Goal: Task Accomplishment & Management: Use online tool/utility

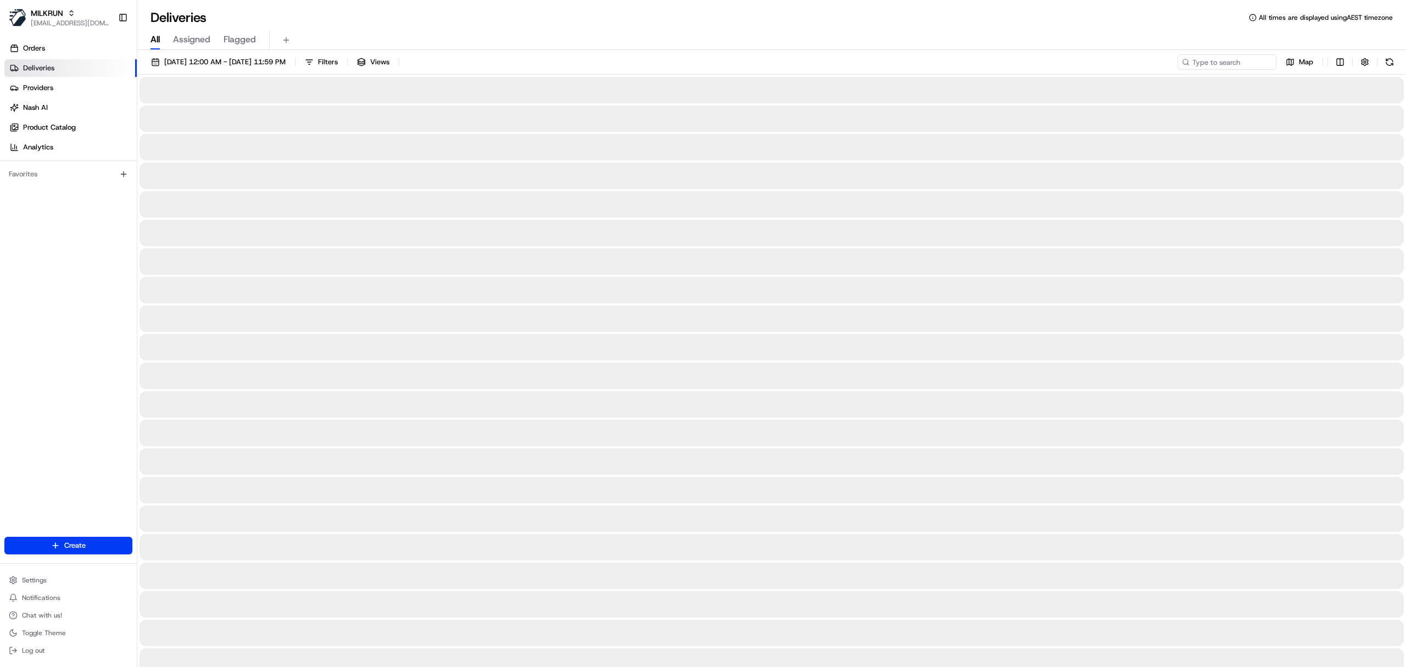
click at [155, 42] on span "All" at bounding box center [154, 39] width 9 height 13
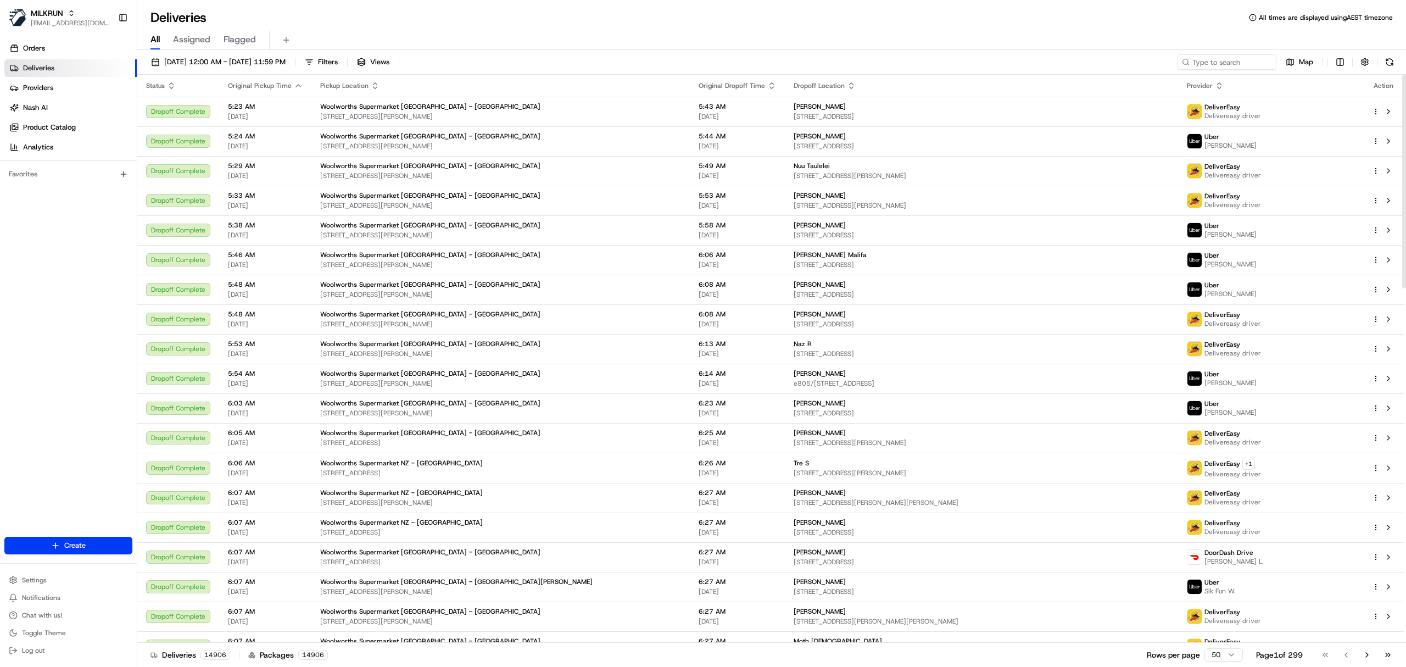
click at [32, 59] on link "Deliveries" at bounding box center [70, 68] width 132 height 18
click at [27, 55] on link "Orders" at bounding box center [70, 49] width 132 height 18
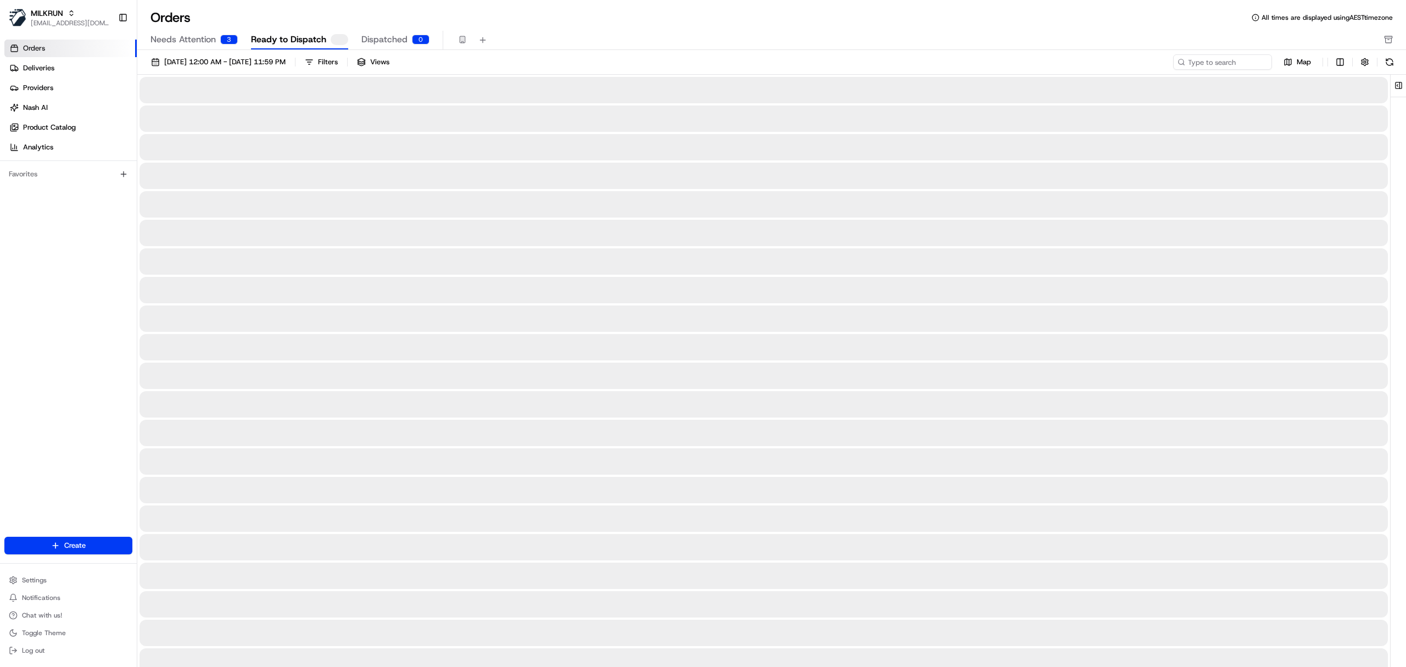
click at [221, 30] on div "Orders All times are displayed using AEST timezone Needs Attention 3 Ready to D…" at bounding box center [771, 29] width 1268 height 41
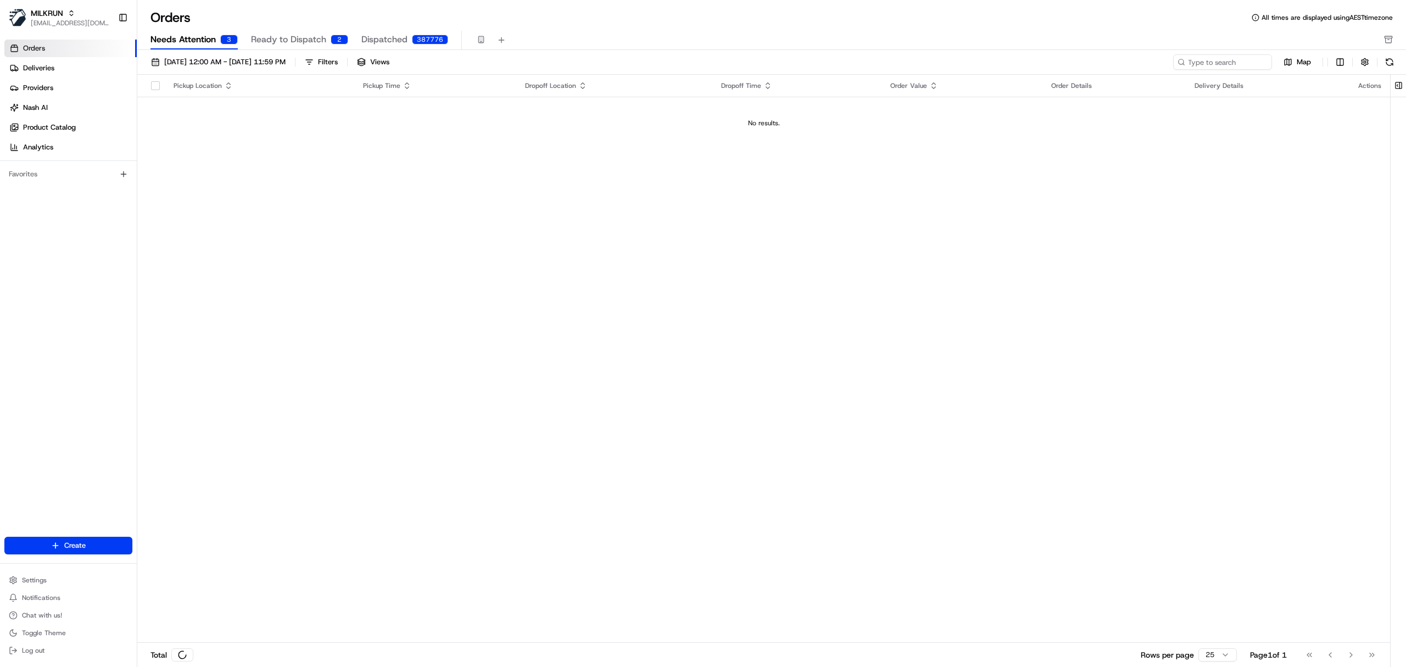
click at [222, 33] on button "Needs Attention 3" at bounding box center [193, 40] width 87 height 19
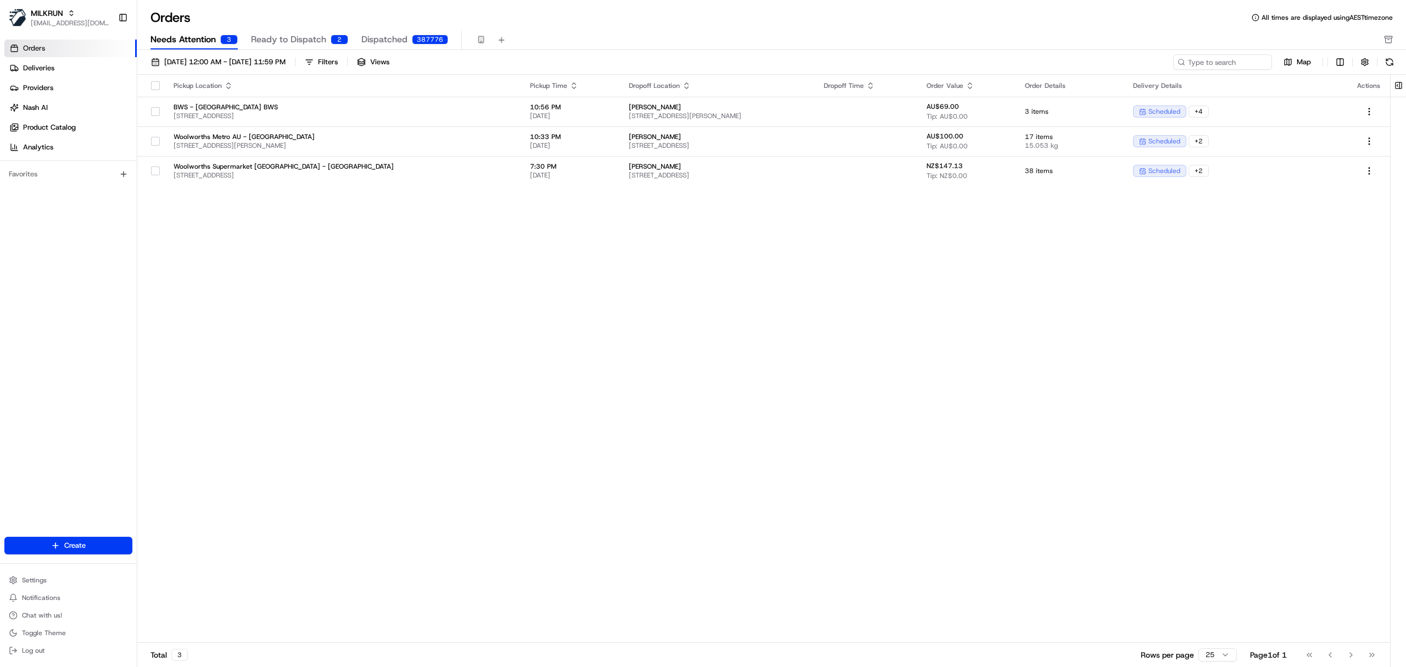
click at [243, 45] on div "Needs Attention 3 Ready to Dispatch 2 Dispatched 387776" at bounding box center [763, 40] width 1227 height 19
click at [282, 36] on span "Ready to Dispatch" at bounding box center [288, 39] width 75 height 13
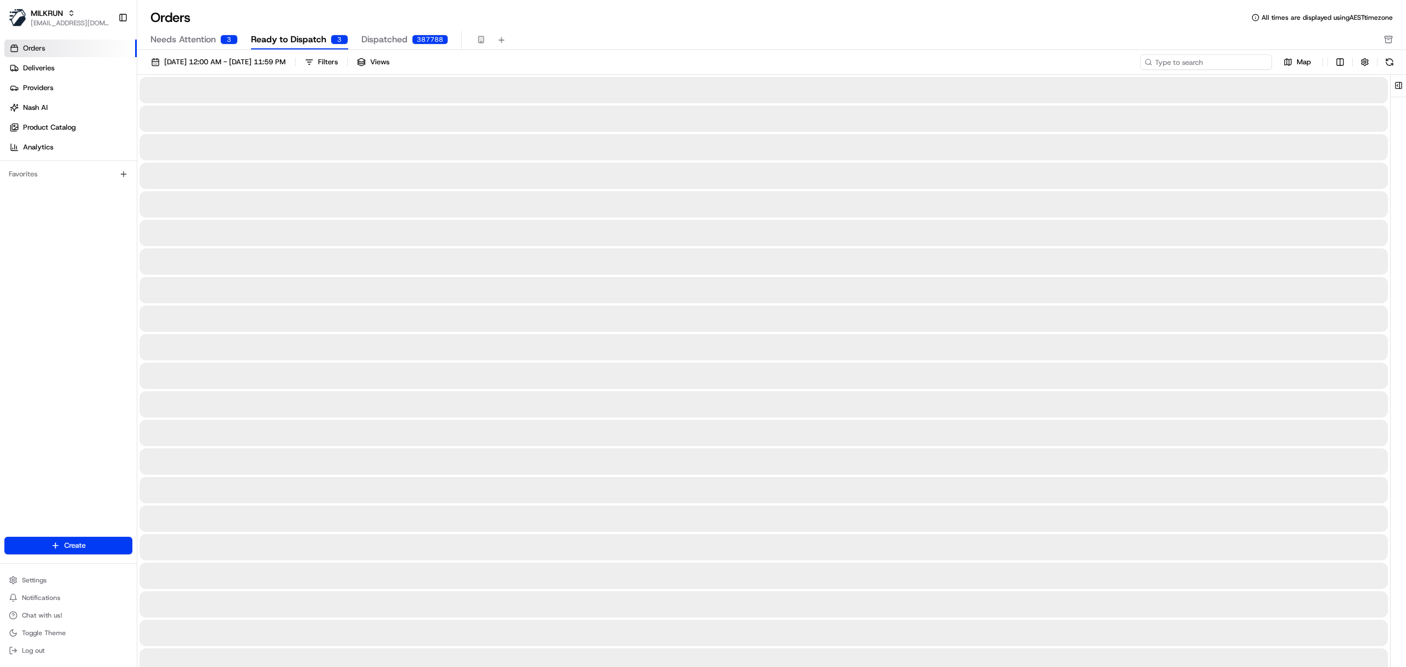
click at [1203, 65] on input at bounding box center [1206, 61] width 132 height 15
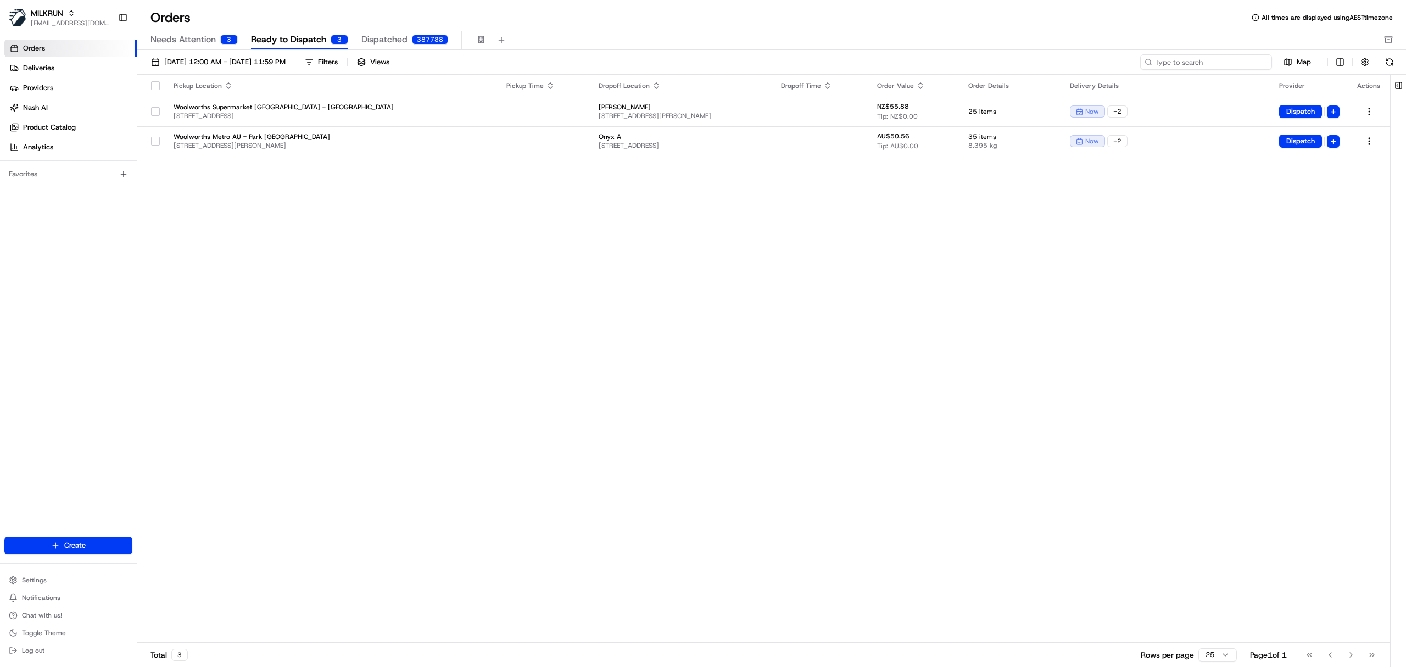
type input "b"
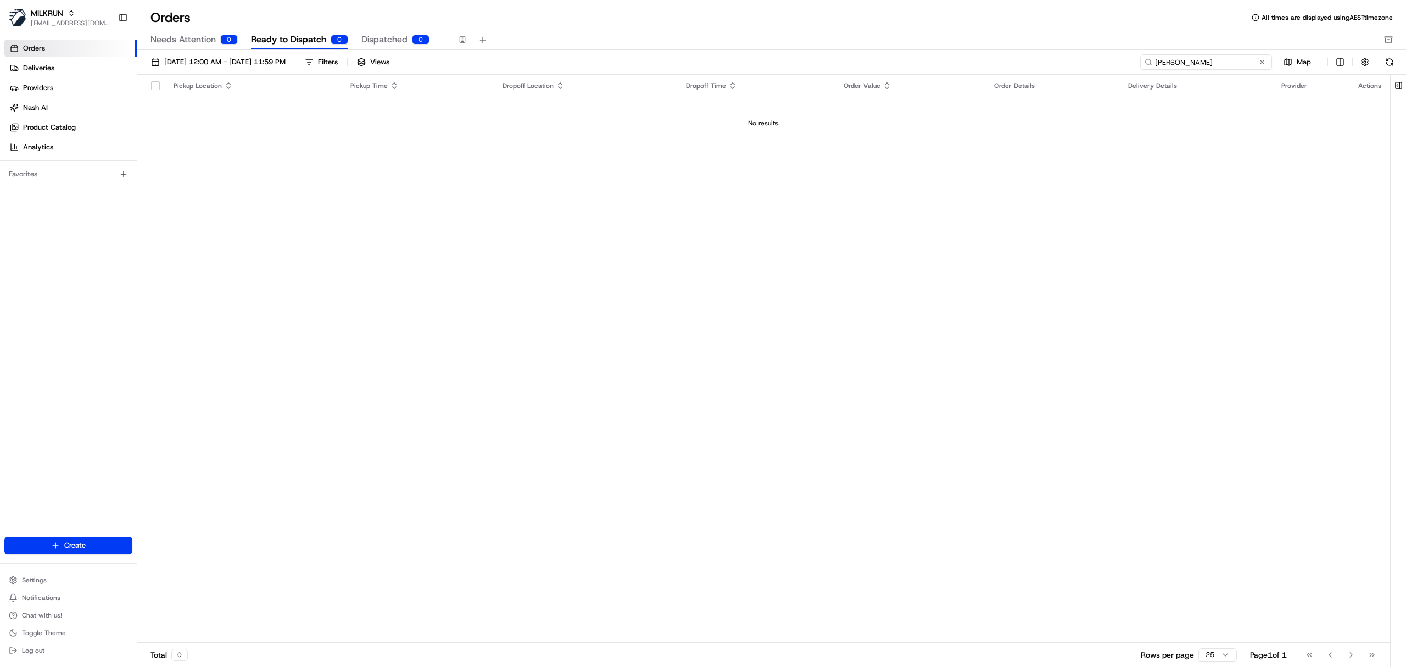
click at [1154, 60] on input "[PERSON_NAME]" at bounding box center [1206, 61] width 132 height 15
type input "[PERSON_NAME]"
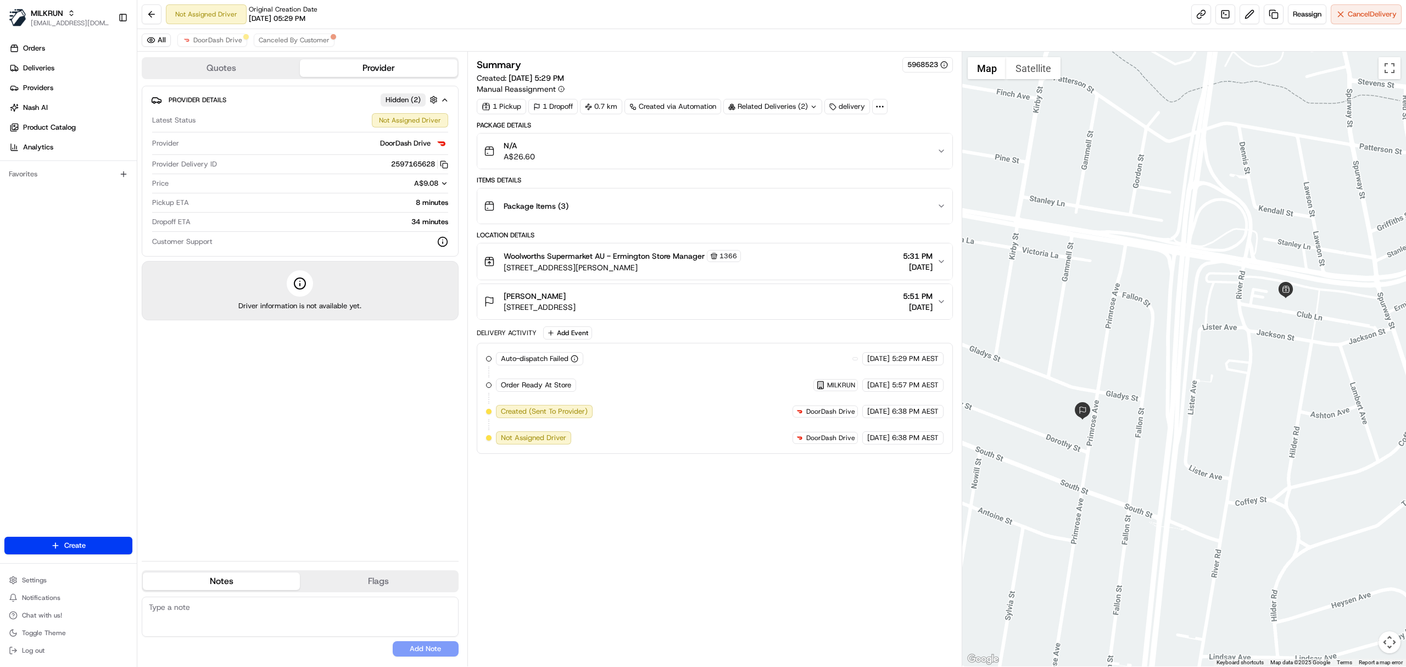
click at [667, 297] on div "[PERSON_NAME] [STREET_ADDRESS] 5:51 PM [DATE]" at bounding box center [710, 301] width 453 height 22
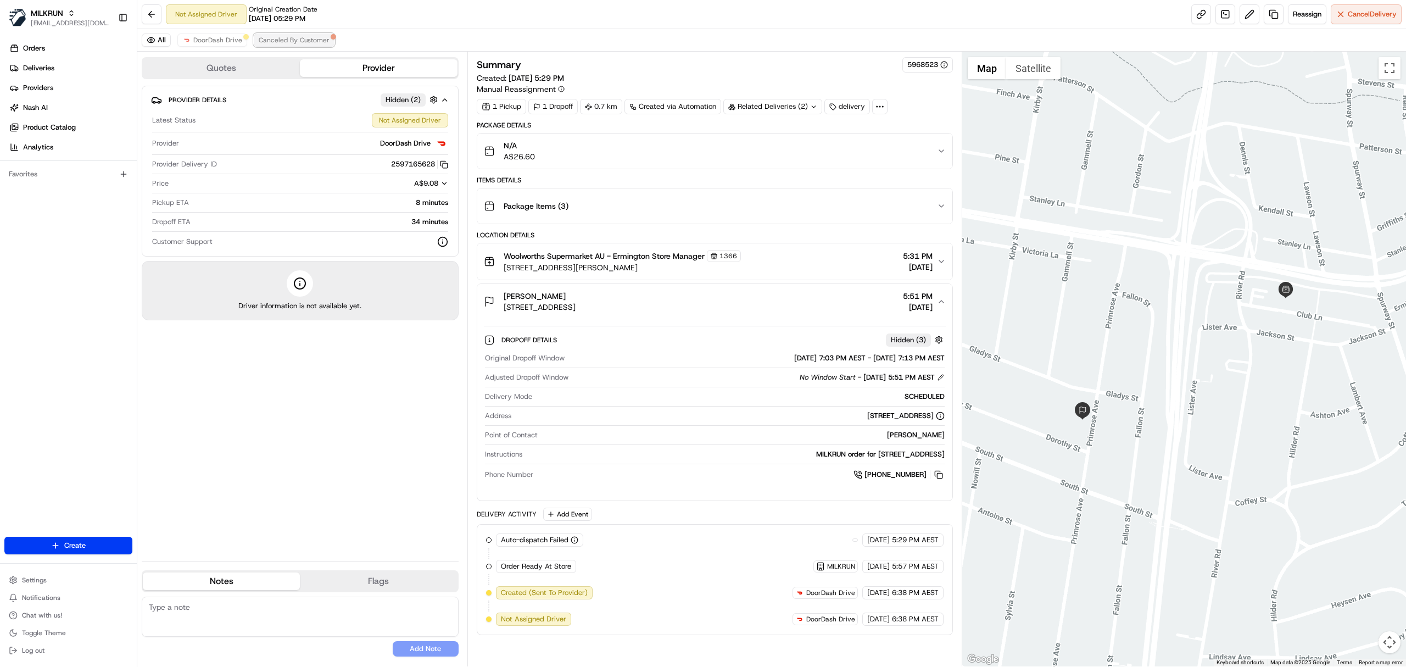
click at [277, 38] on span "Canceled By Customer" at bounding box center [294, 40] width 71 height 9
